Goal: Find specific page/section

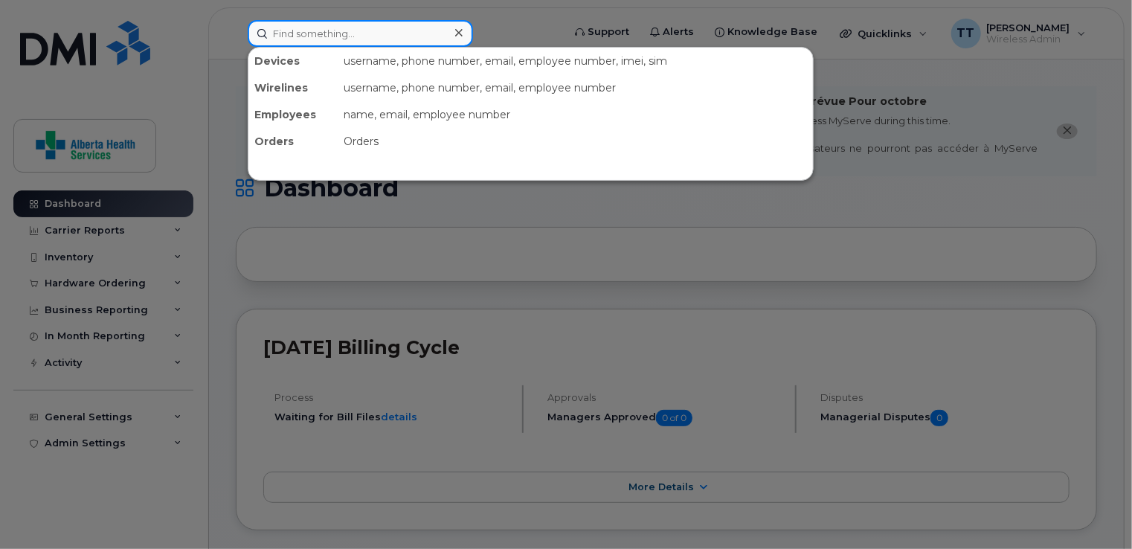
paste input "403-635-9348"
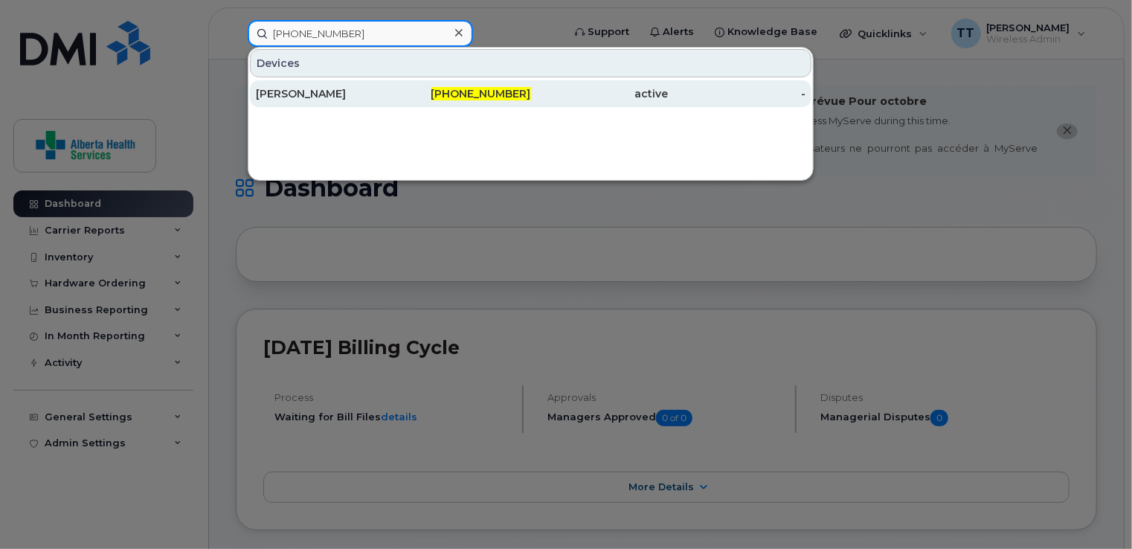
type input "403-635-9348"
click at [306, 95] on div "[PERSON_NAME]" at bounding box center [325, 93] width 138 height 15
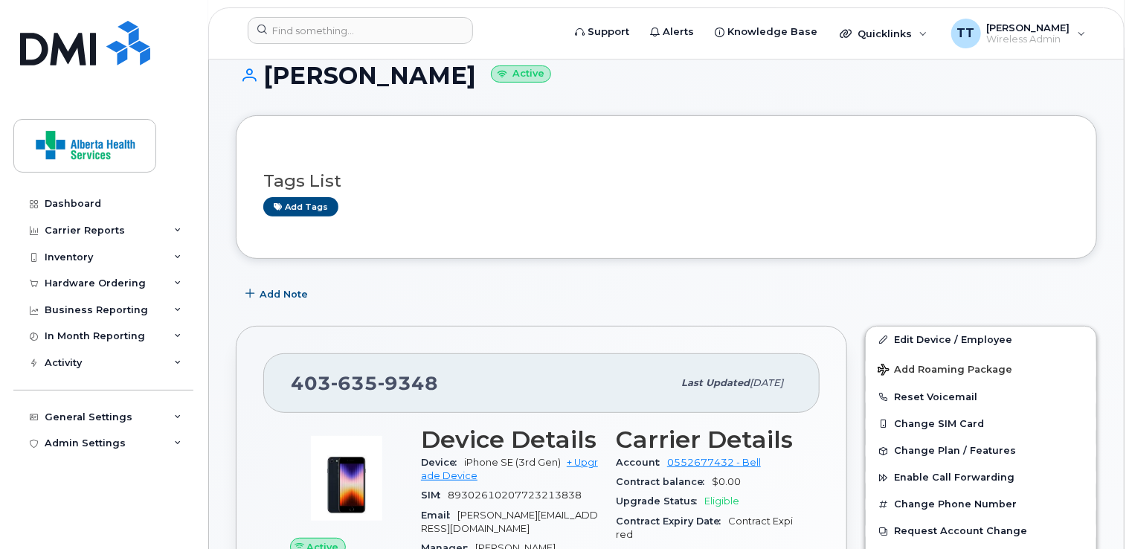
scroll to position [223, 0]
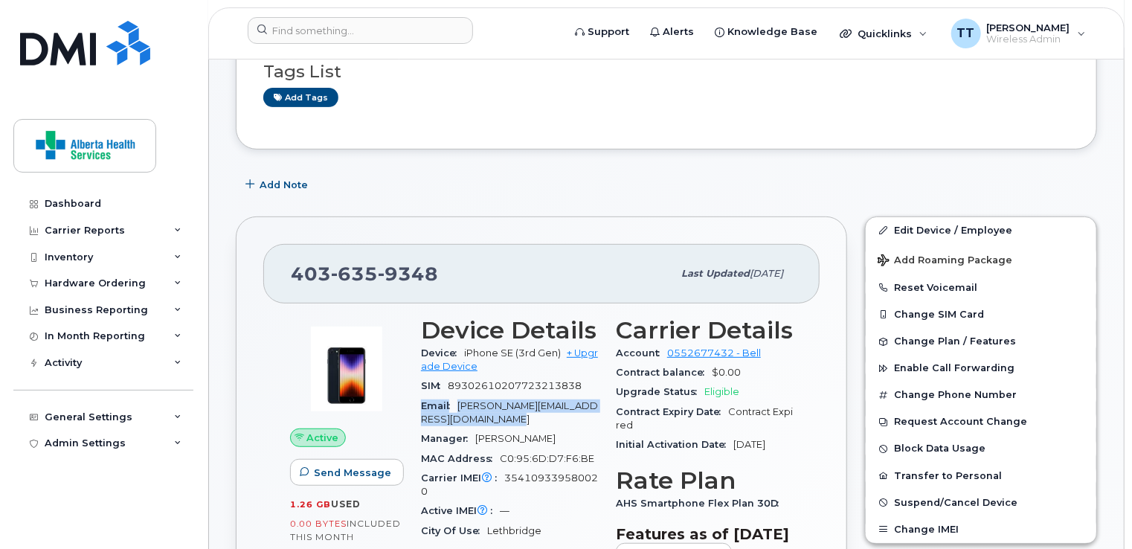
drag, startPoint x: 422, startPoint y: 385, endPoint x: 495, endPoint y: 400, distance: 74.4
click at [495, 400] on div "Email [PERSON_NAME][EMAIL_ADDRESS][DOMAIN_NAME]" at bounding box center [509, 412] width 177 height 33
drag, startPoint x: 495, startPoint y: 400, endPoint x: 559, endPoint y: 400, distance: 63.2
click at [559, 400] on div "Device Details Device iPhone SE (3rd Gen) + Upgrade Device SIM [TECHNICAL_ID] E…" at bounding box center [509, 549] width 195 height 483
drag, startPoint x: 559, startPoint y: 400, endPoint x: 514, endPoint y: 367, distance: 55.3
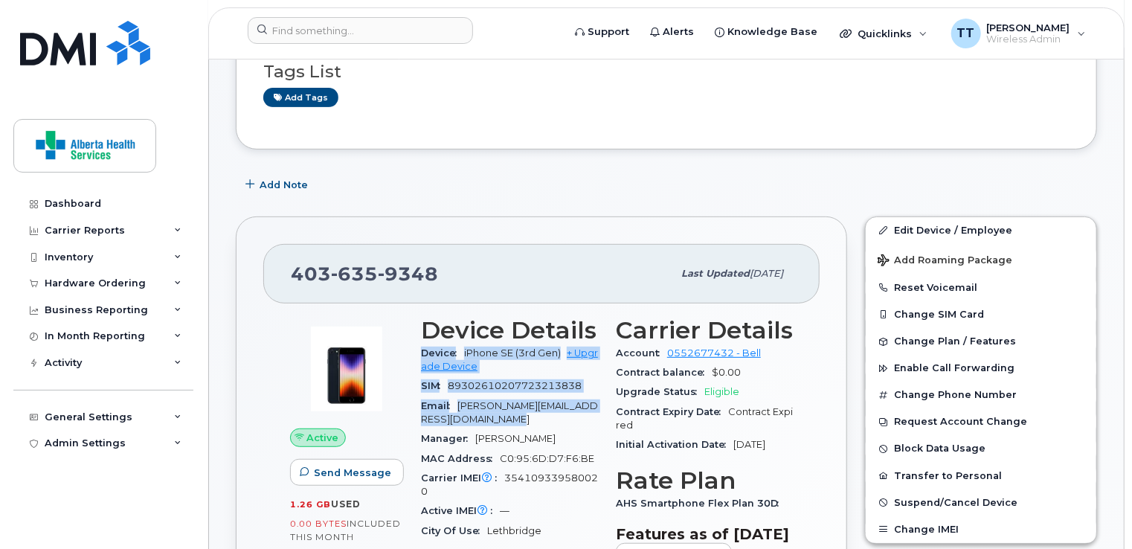
copy section "Device iPhone SE (3rd Gen) + Upgrade Device SIM [TECHNICAL_ID] Email [PERSON_NA…"
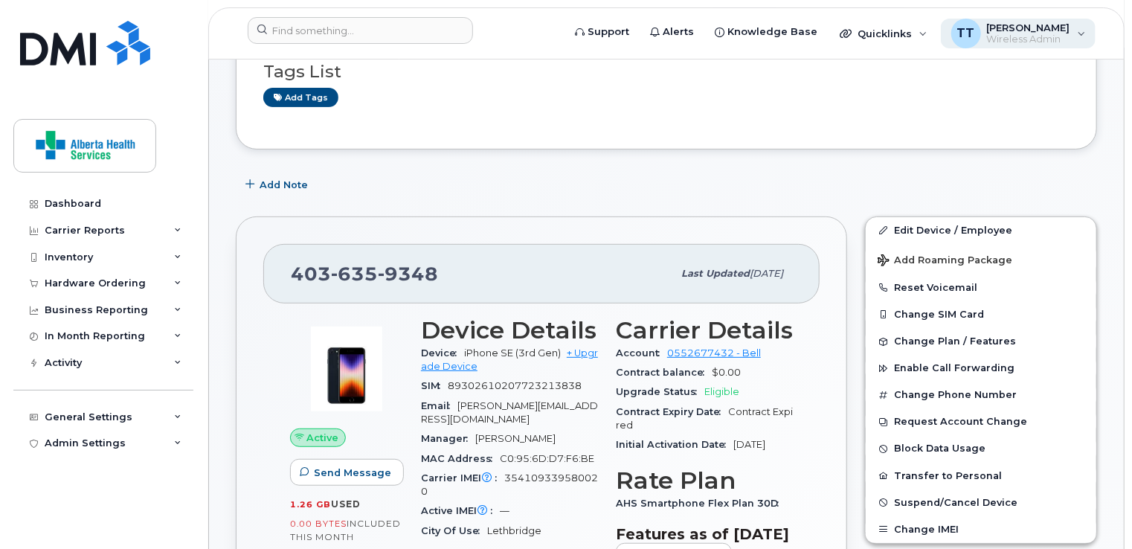
click at [1074, 25] on div "TT [PERSON_NAME] Wireless Admin" at bounding box center [1018, 34] width 155 height 30
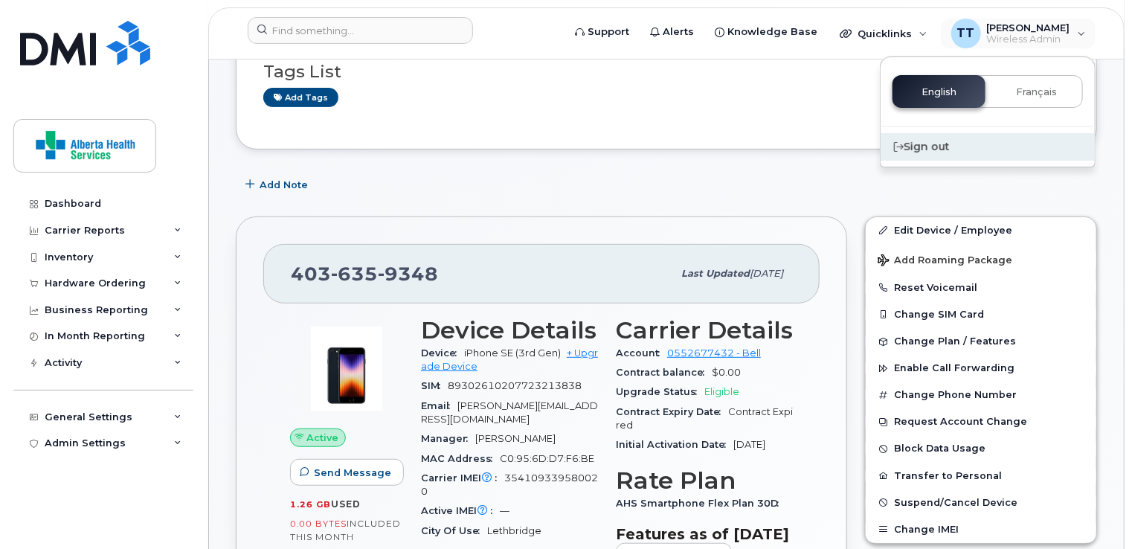
click at [943, 144] on div "Sign out" at bounding box center [988, 147] width 214 height 28
